Goal: Task Accomplishment & Management: Manage account settings

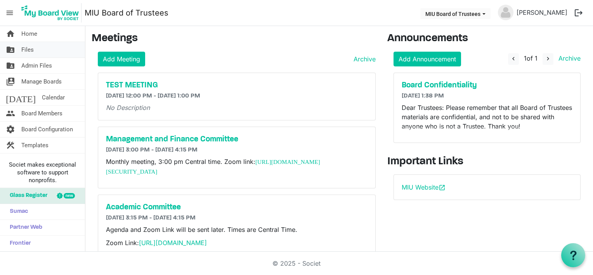
scroll to position [183, 0]
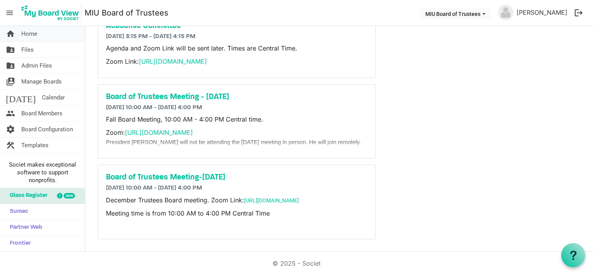
click at [28, 31] on span "Home" at bounding box center [29, 34] width 16 height 16
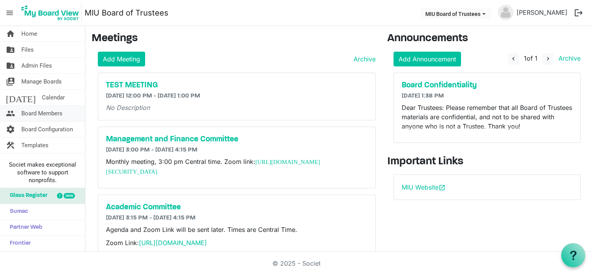
click at [29, 112] on span "Board Members" at bounding box center [41, 113] width 41 height 16
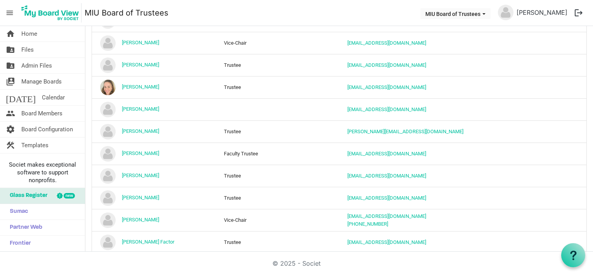
scroll to position [692, 0]
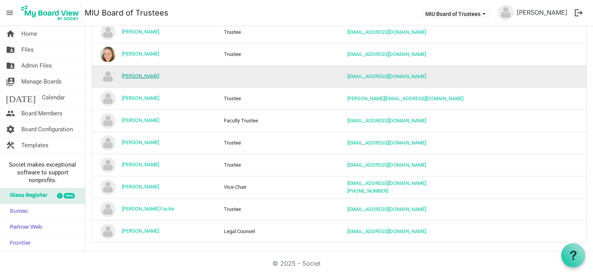
click at [139, 73] on link "Ram Shrivastaa" at bounding box center [140, 76] width 37 height 6
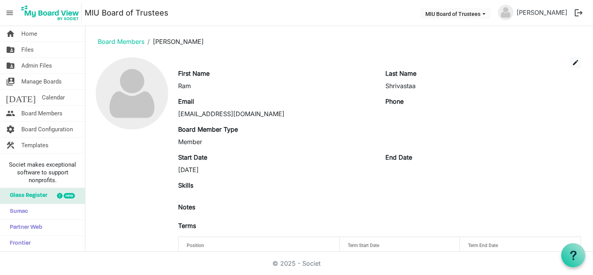
scroll to position [29, 0]
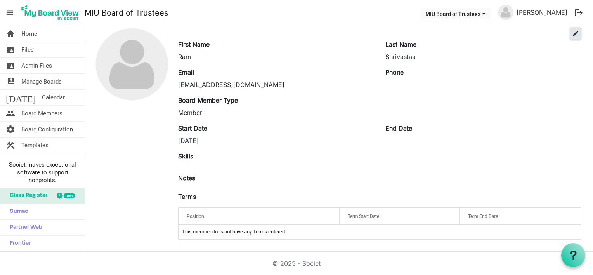
click at [572, 31] on span "edit" at bounding box center [575, 33] width 7 height 7
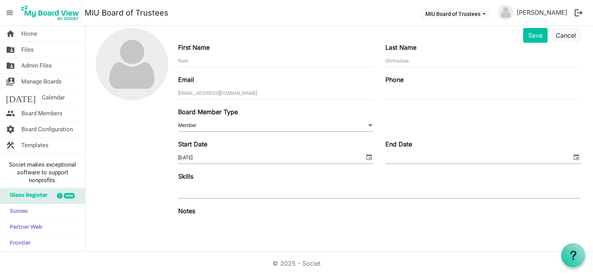
scroll to position [126, 0]
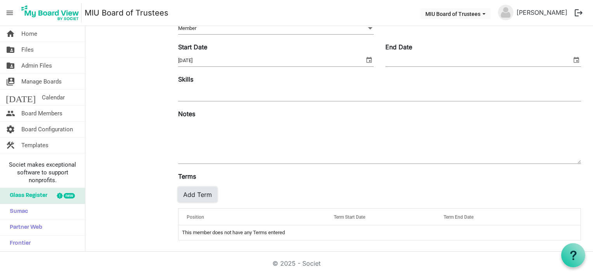
click at [193, 194] on button "Add Term" at bounding box center [197, 194] width 39 height 15
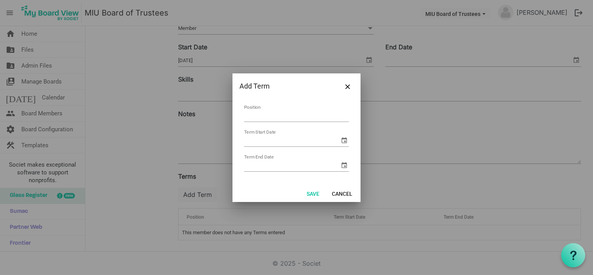
click at [266, 114] on input "Position" at bounding box center [296, 116] width 105 height 12
type input "Trustee"
click at [266, 135] on input "Term Start Date" at bounding box center [291, 141] width 95 height 12
click at [345, 138] on span "select" at bounding box center [343, 139] width 9 height 9
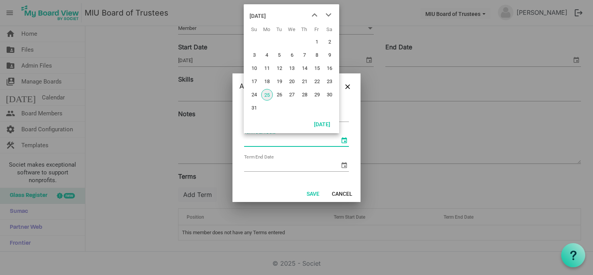
click at [268, 94] on span "25" at bounding box center [267, 95] width 12 height 12
type input "8/25/2025"
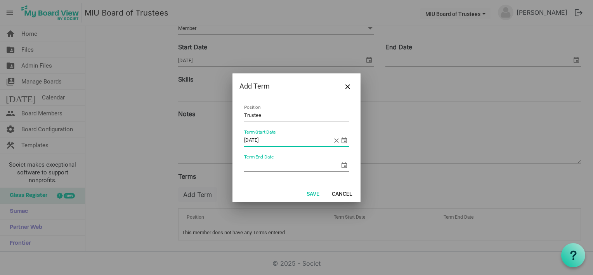
click at [248, 166] on input "Term End Date" at bounding box center [291, 165] width 95 height 12
type input "8/25/2030"
click at [315, 192] on button "Save" at bounding box center [312, 193] width 23 height 11
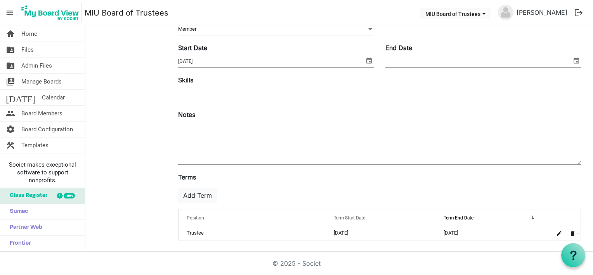
scroll to position [0, 0]
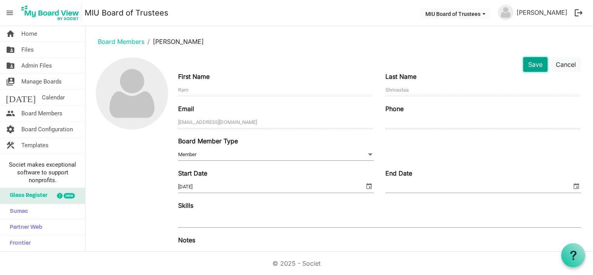
click at [528, 62] on button "Save" at bounding box center [535, 64] width 24 height 15
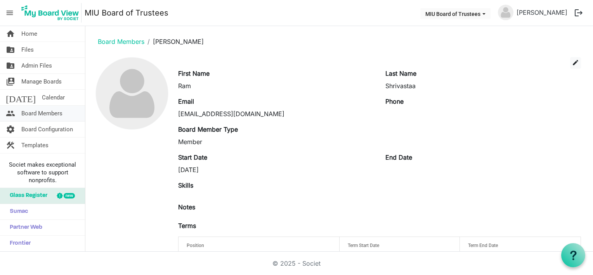
click at [45, 113] on span "Board Members" at bounding box center [41, 113] width 41 height 16
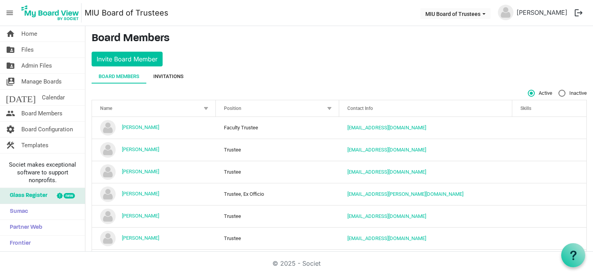
click at [169, 74] on div "Invitations" at bounding box center [168, 77] width 30 height 8
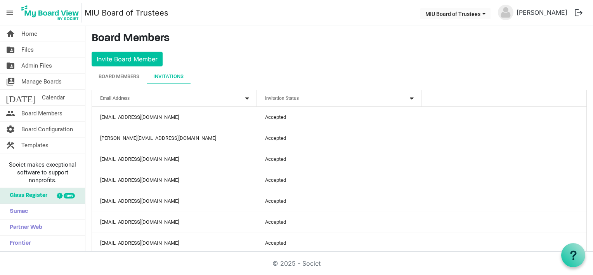
click at [304, 97] on div "Invitation Status" at bounding box center [334, 97] width 145 height 11
click at [400, 96] on div at bounding box center [402, 97] width 4 height 4
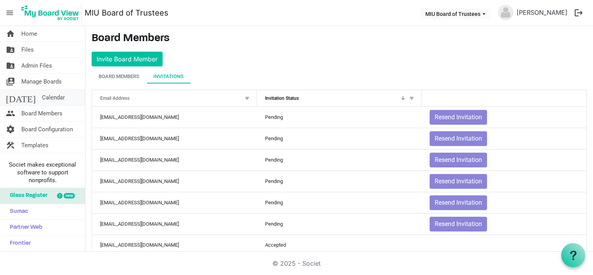
click at [42, 96] on span "Calendar" at bounding box center [53, 98] width 23 height 16
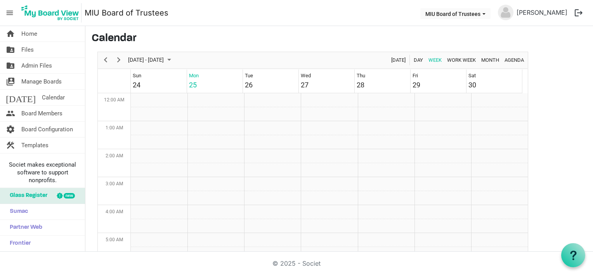
scroll to position [251, 0]
click at [491, 59] on span "Month" at bounding box center [489, 60] width 19 height 10
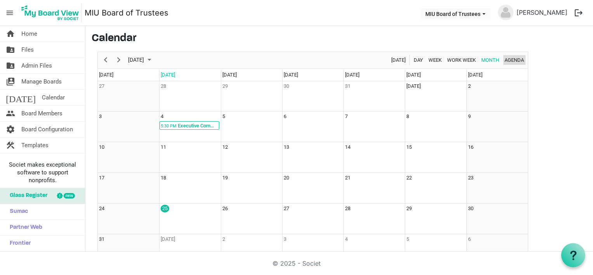
click at [513, 56] on span "Agenda" at bounding box center [513, 60] width 21 height 10
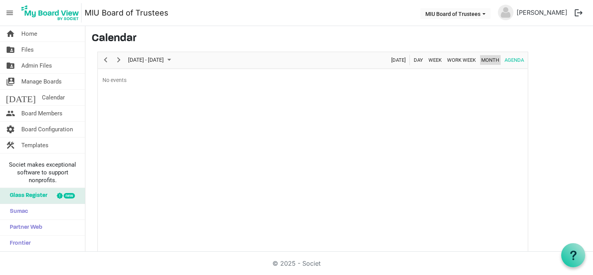
click at [487, 61] on span "Month" at bounding box center [489, 60] width 19 height 10
